Goal: Check status: Check status

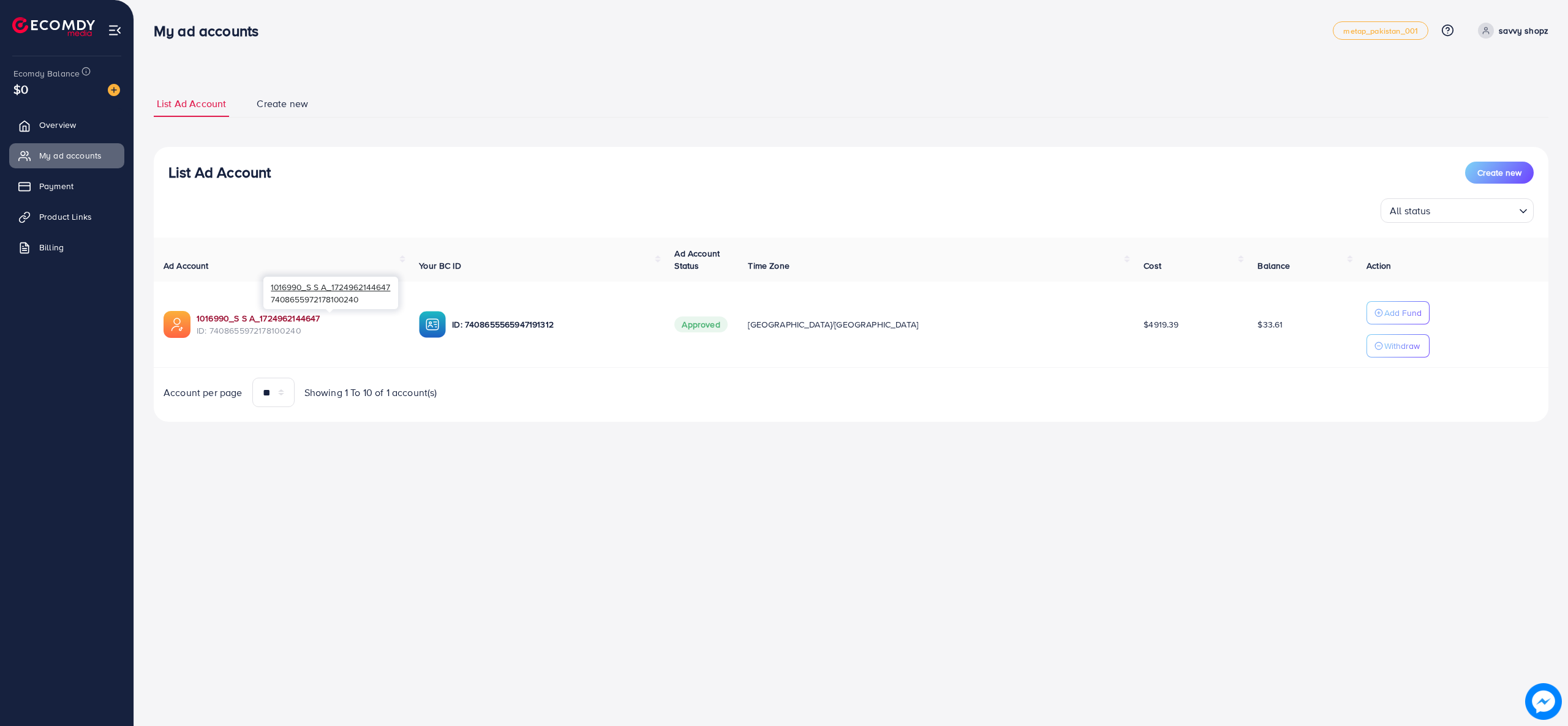
click at [279, 316] on link "1016990_S S A_1724962144647" at bounding box center [298, 318] width 203 height 12
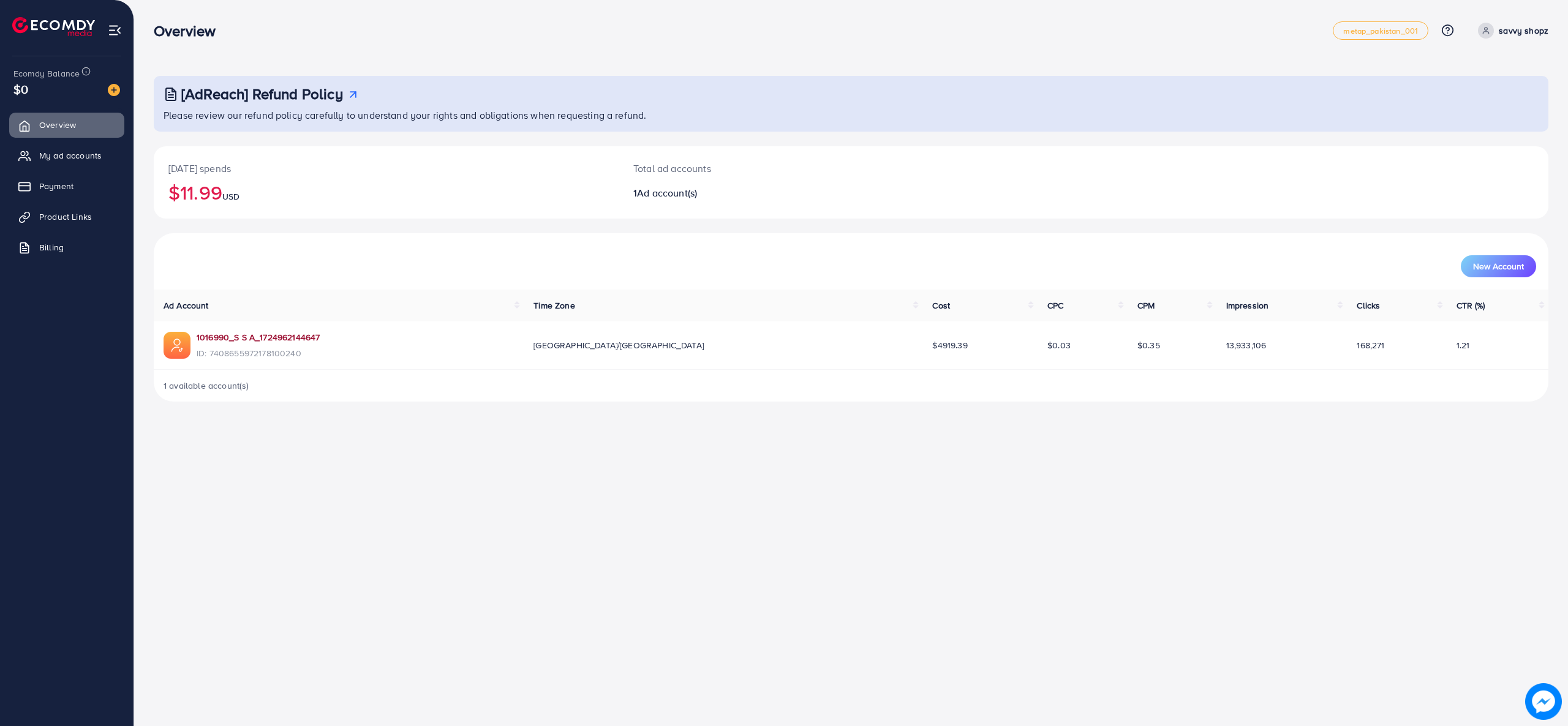
click at [265, 341] on link "1016990_S S A_1724962144647" at bounding box center [257, 337] width 123 height 12
